Goal: Task Accomplishment & Management: Find specific page/section

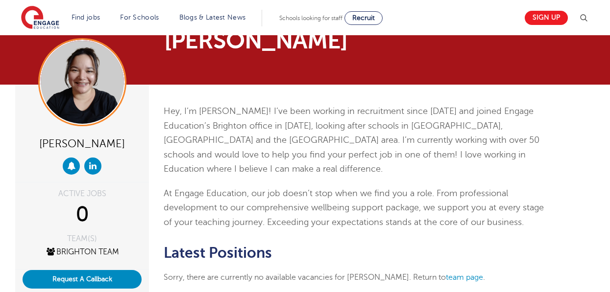
scroll to position [31, 0]
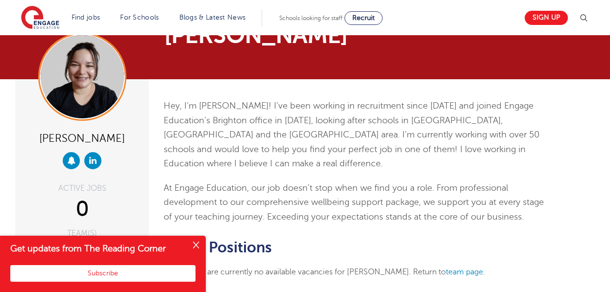
click at [195, 247] on button "Close" at bounding box center [196, 246] width 20 height 20
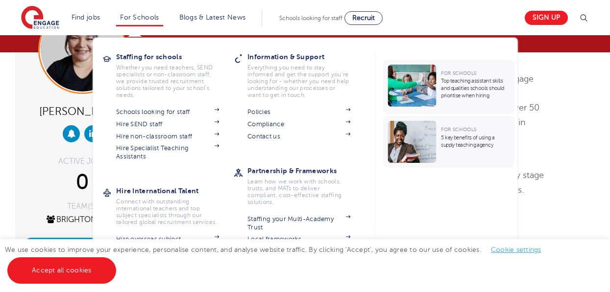
scroll to position [54, 0]
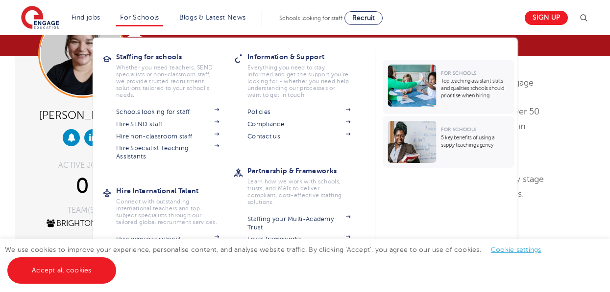
click at [172, 175] on div "Staffing for schools Whether you need teachers, SEND specialists or non-classro…" at bounding box center [167, 169] width 131 height 238
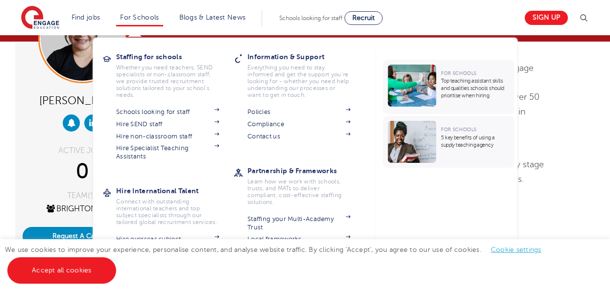
scroll to position [63, 0]
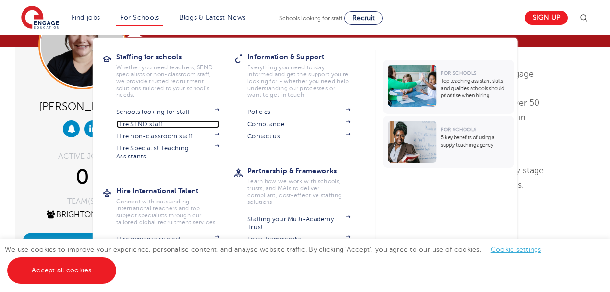
click at [150, 125] on link "Hire SEND staff" at bounding box center [167, 124] width 103 height 8
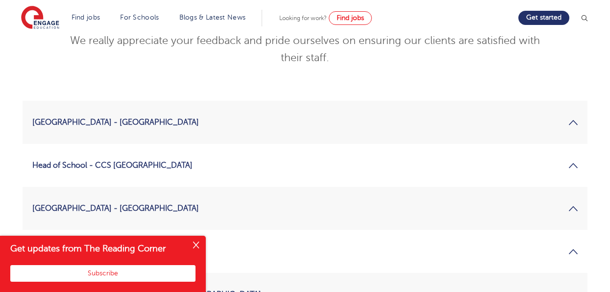
scroll to position [1008, 0]
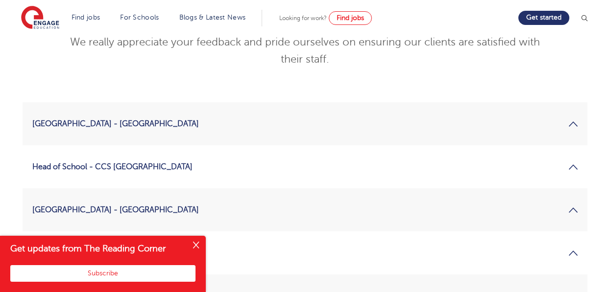
click at [72, 155] on link "Head of School - CCS Lancashire" at bounding box center [304, 167] width 545 height 24
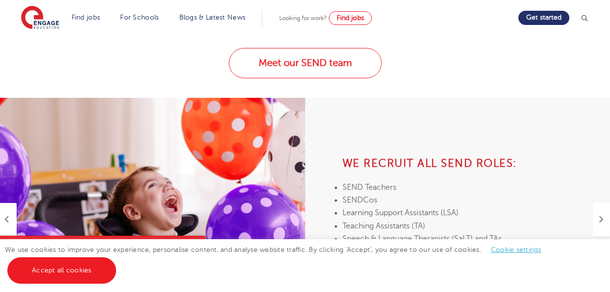
scroll to position [311, 0]
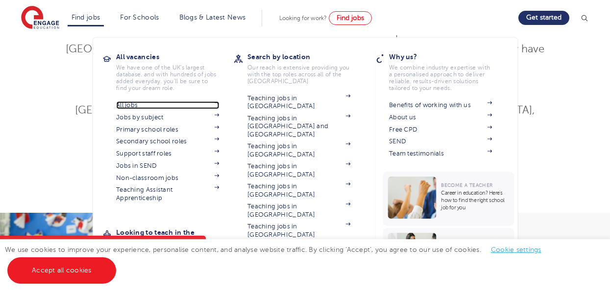
click at [132, 106] on link "All jobs" at bounding box center [167, 105] width 103 height 8
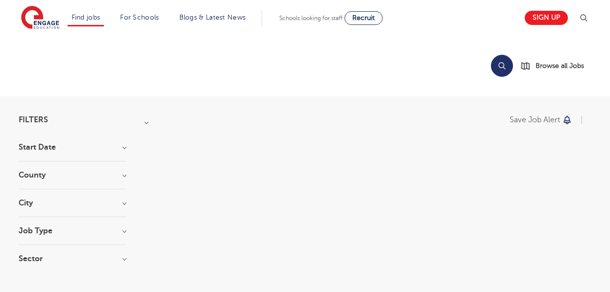
click at [35, 229] on h3 "Job Type" at bounding box center [73, 231] width 108 height 8
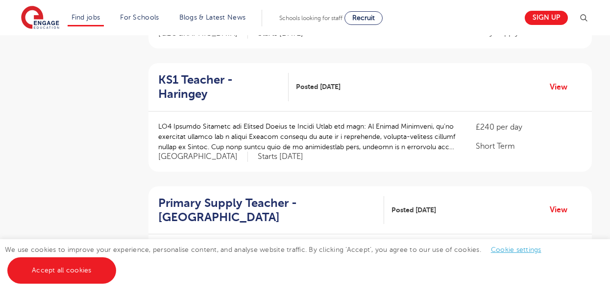
scroll to position [336, 0]
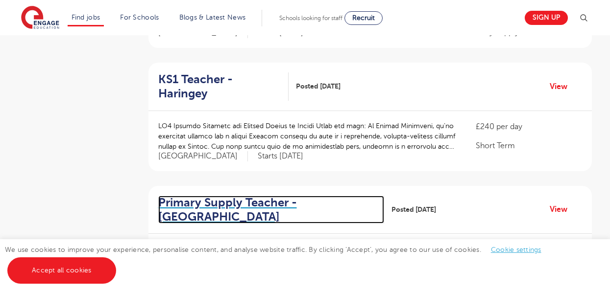
click at [256, 196] on h2 "Primary Supply Teacher - [GEOGRAPHIC_DATA]" at bounding box center [267, 210] width 218 height 28
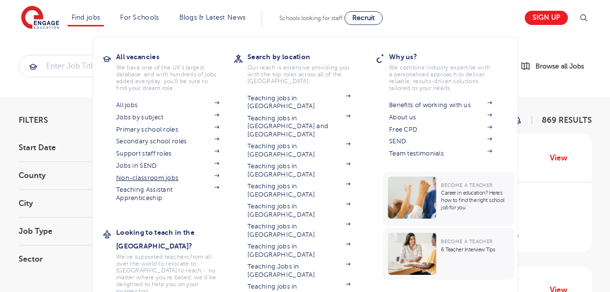
scroll to position [345, 0]
